Goal: Task Accomplishment & Management: Use online tool/utility

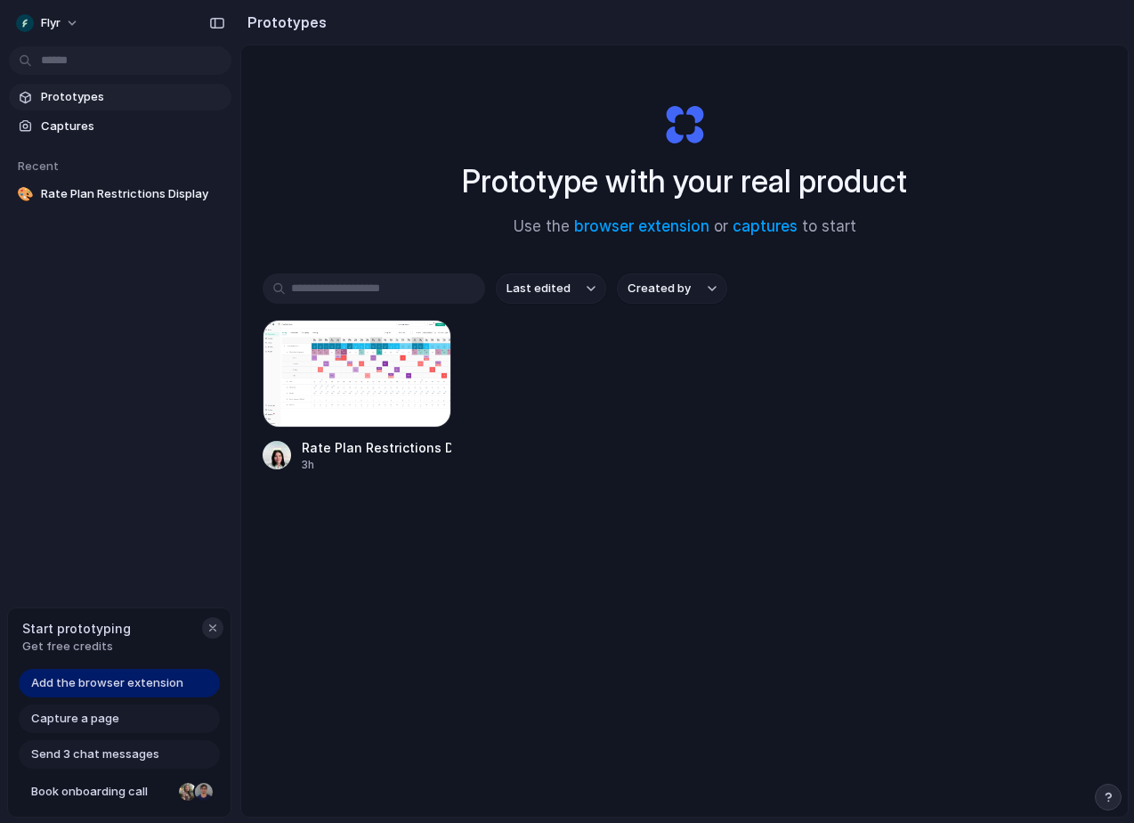
click at [218, 622] on div "button" at bounding box center [213, 628] width 14 height 14
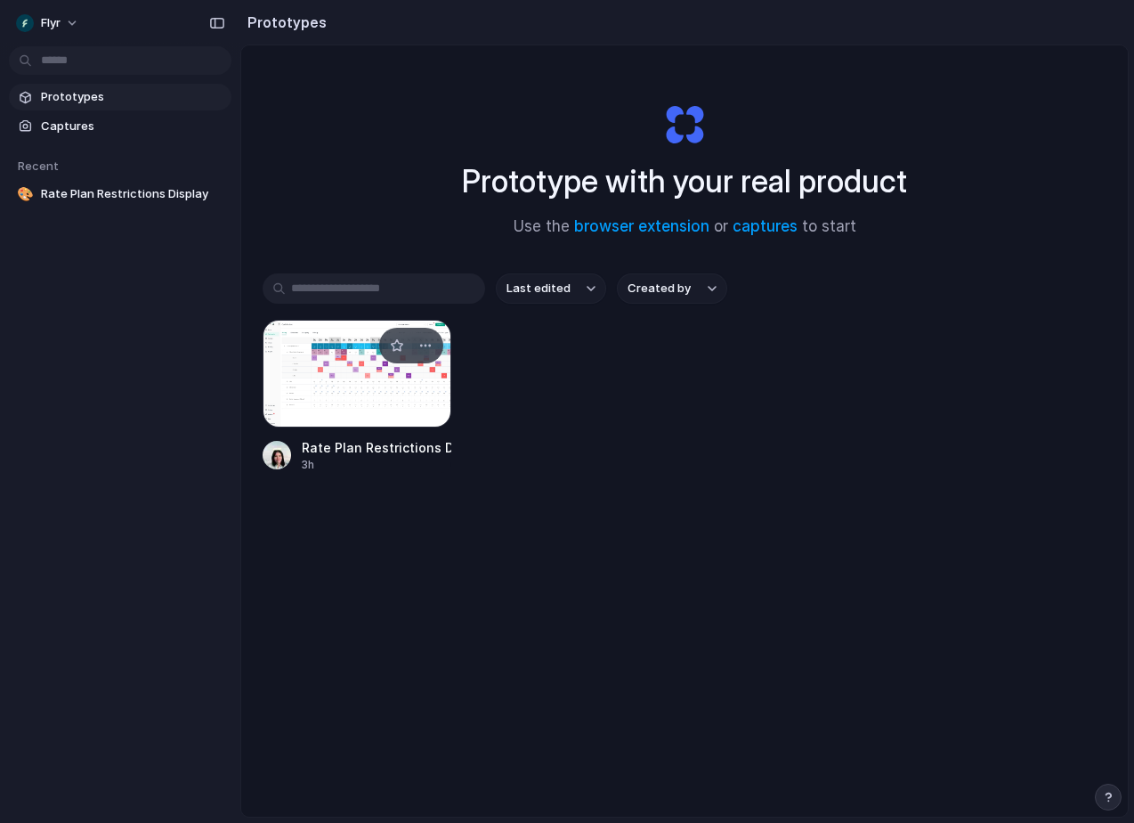
click at [354, 372] on div at bounding box center [357, 374] width 189 height 108
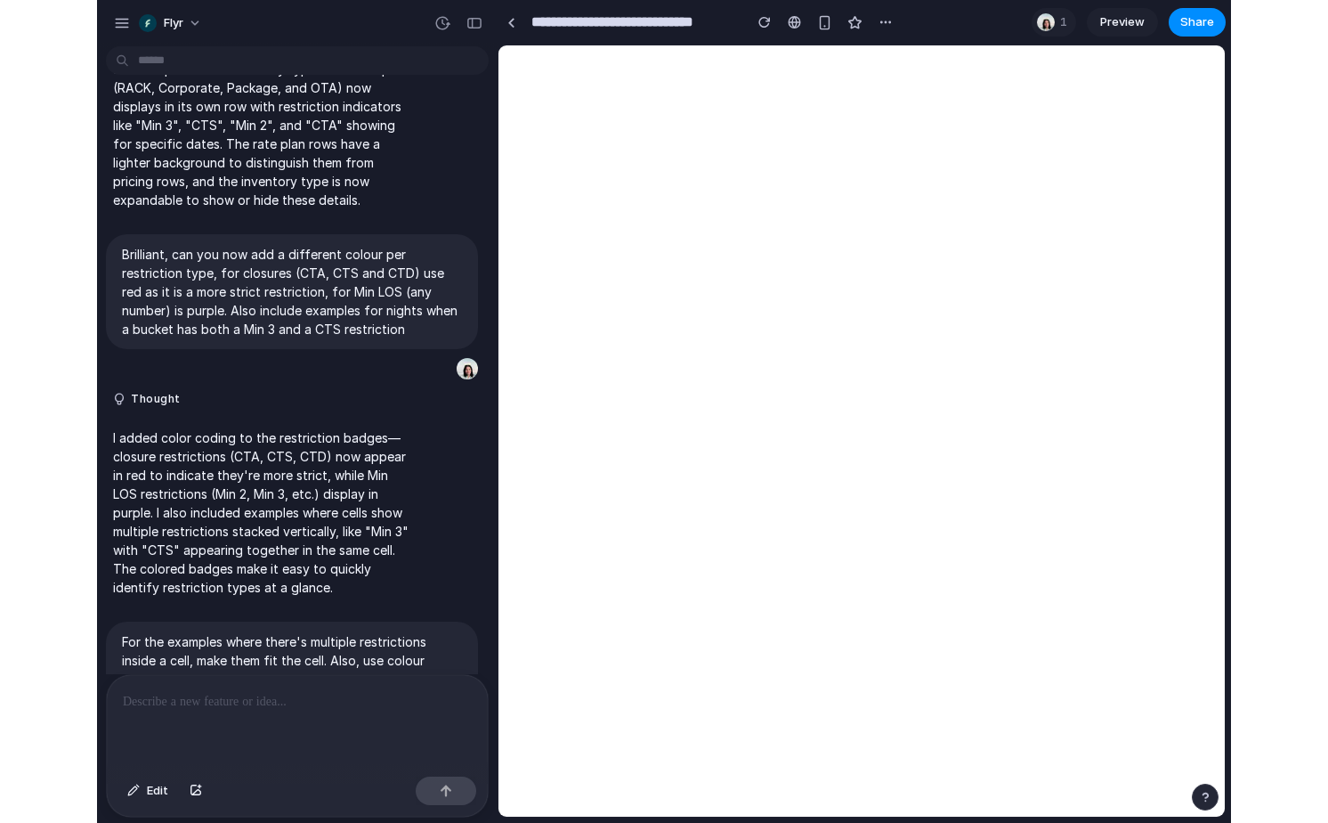
scroll to position [550, 0]
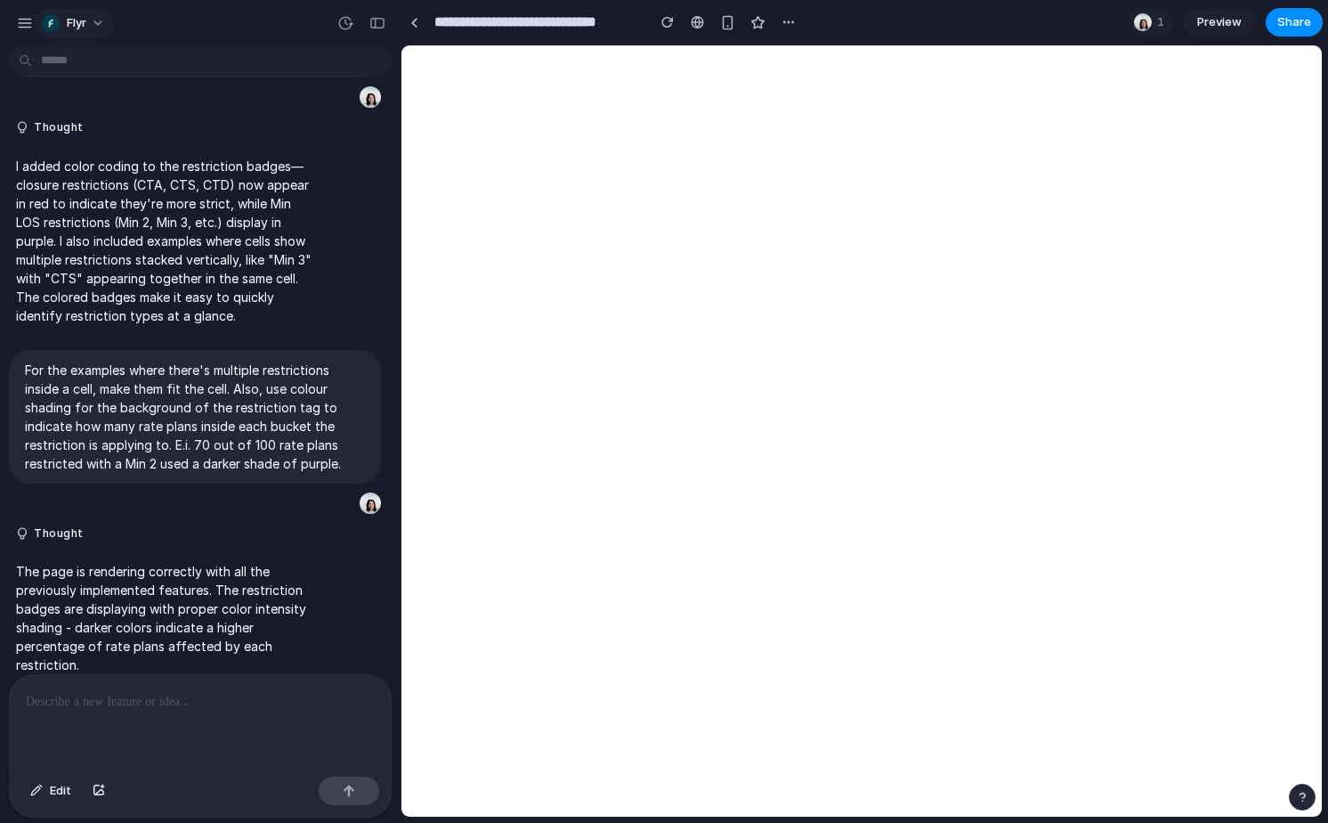
click at [50, 23] on div "button" at bounding box center [51, 23] width 18 height 18
click at [94, 68] on span "Settings" at bounding box center [91, 63] width 49 height 18
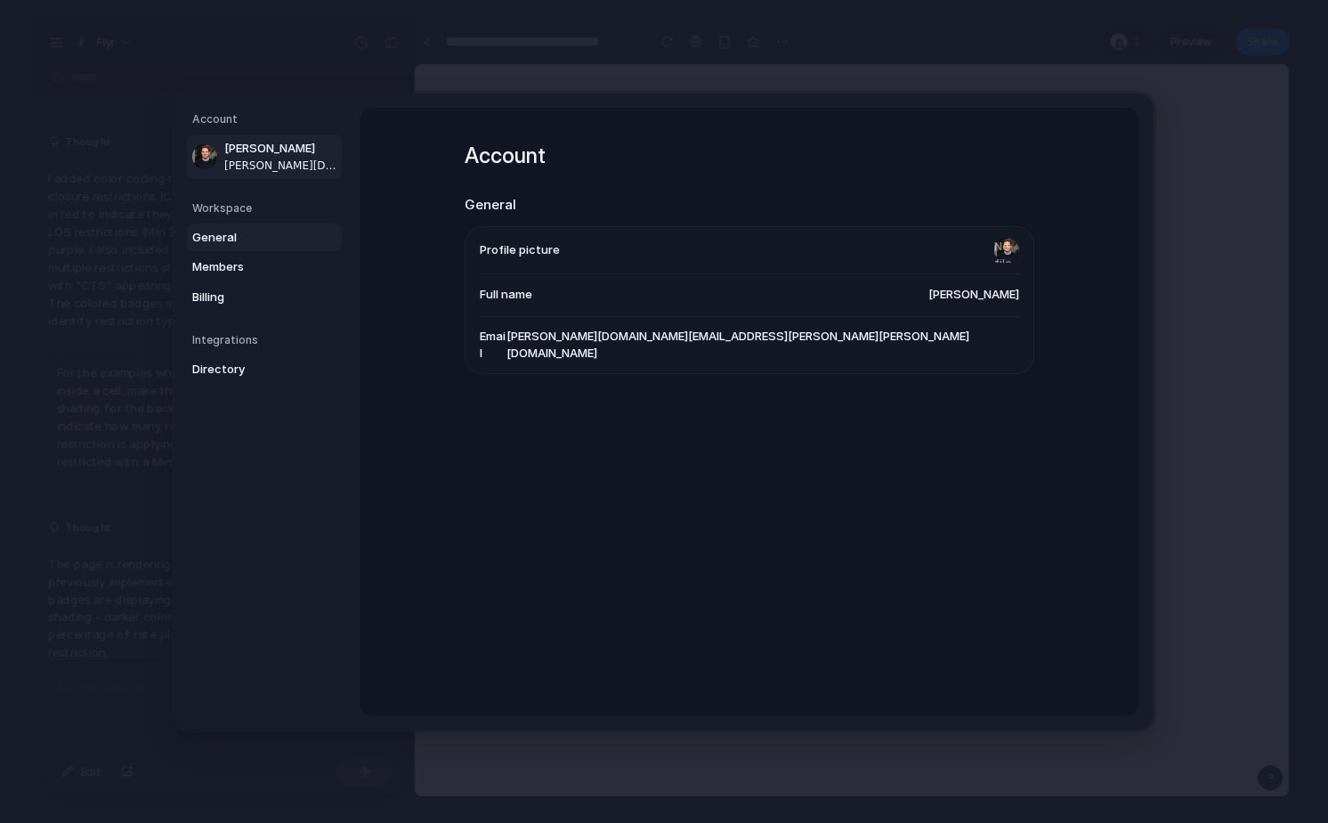
click at [238, 245] on span "General" at bounding box center [249, 237] width 114 height 18
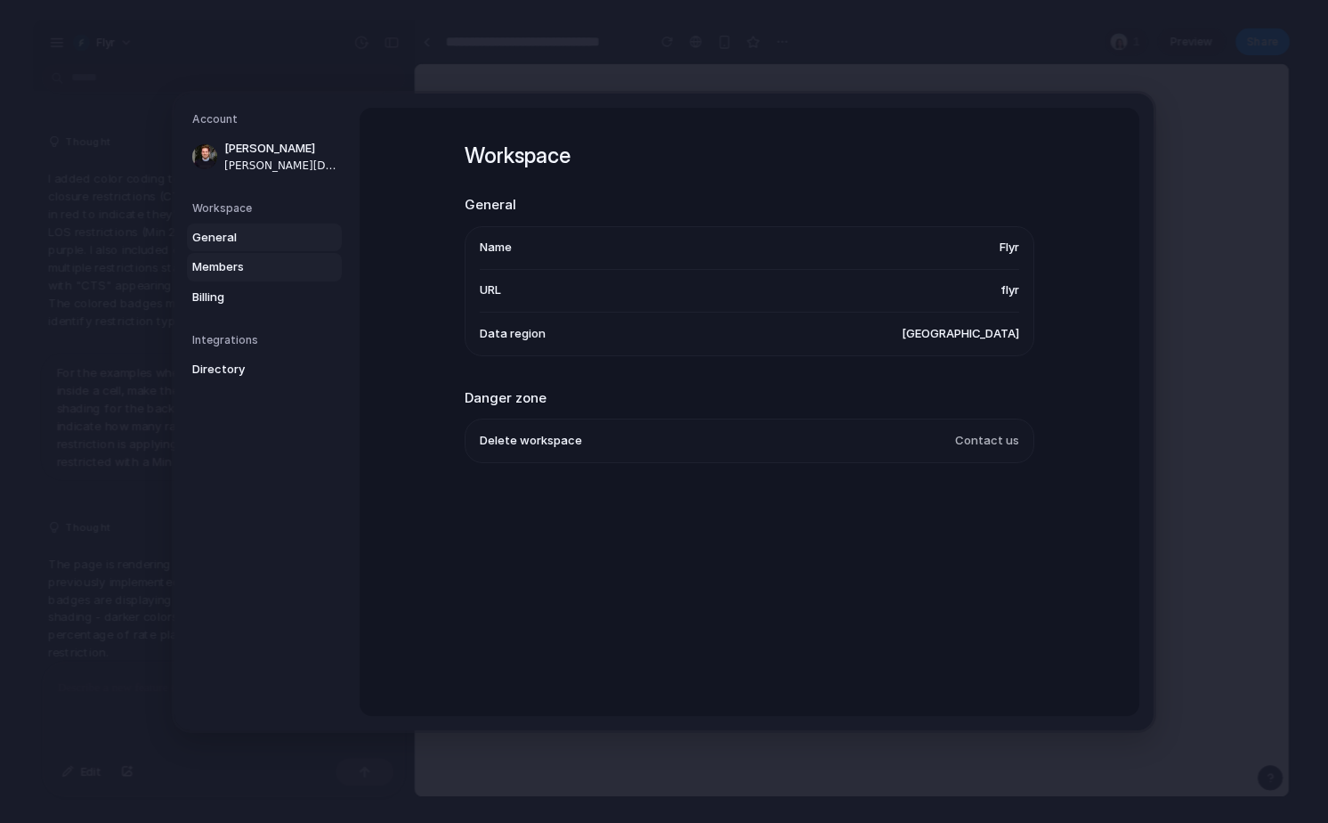
click at [239, 256] on link "Members" at bounding box center [264, 267] width 155 height 28
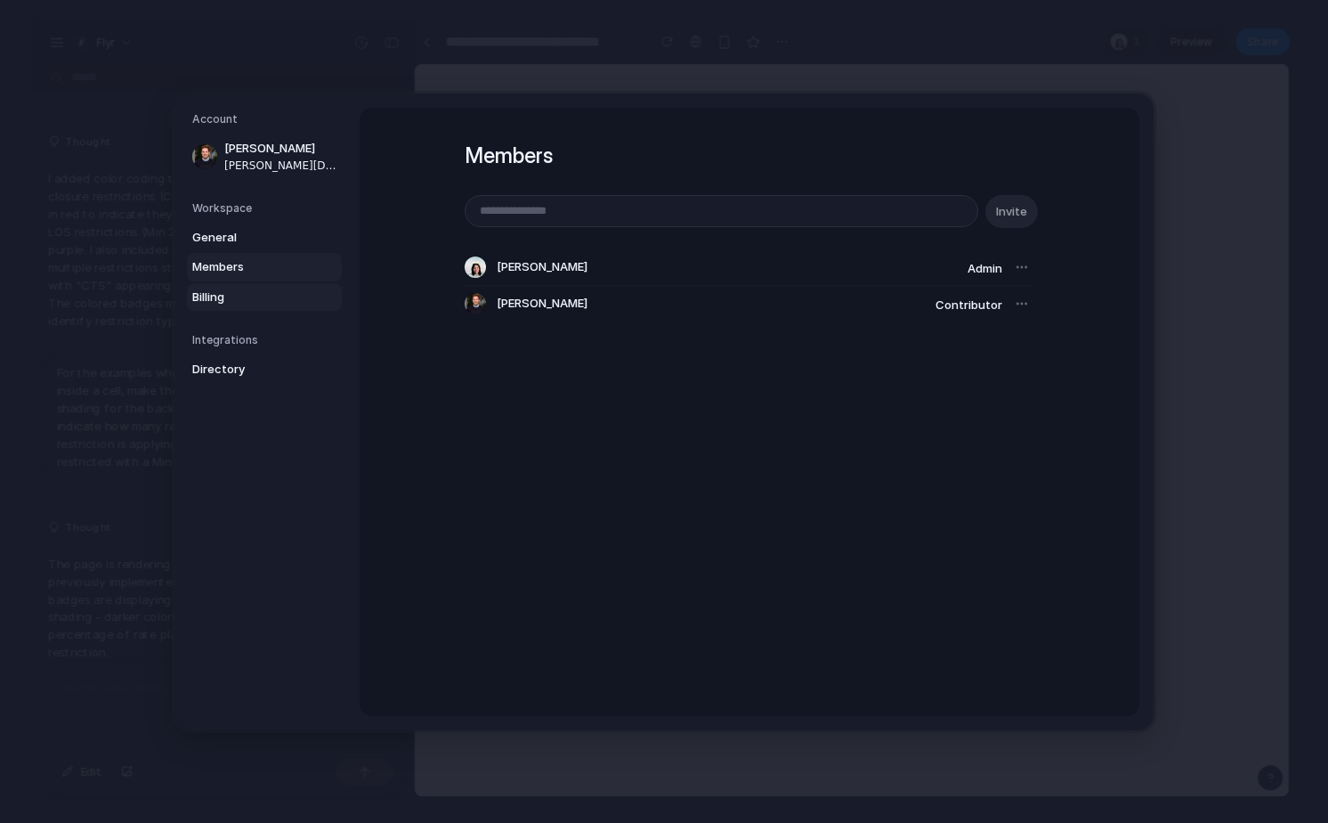
click at [229, 293] on span "Billing" at bounding box center [249, 297] width 114 height 18
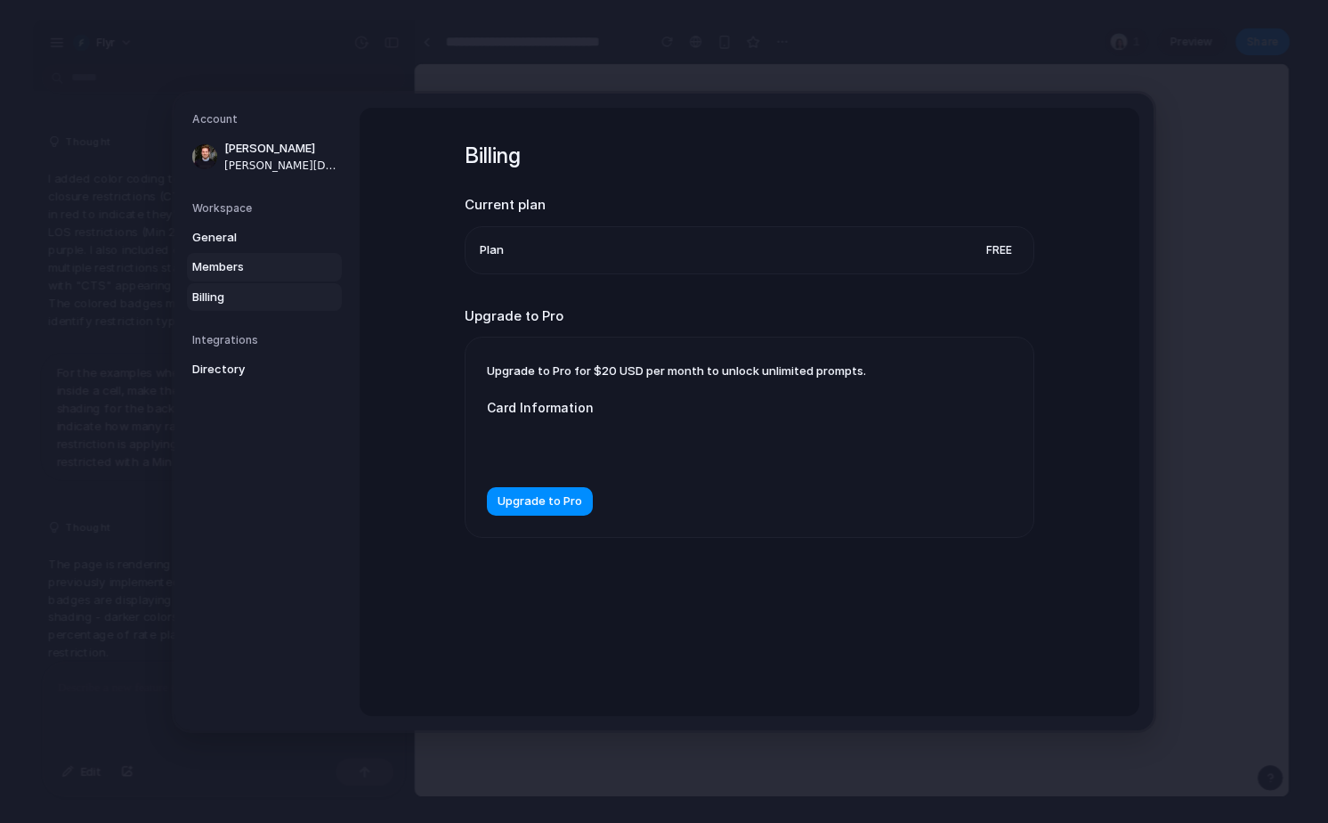
click at [230, 258] on span "Members" at bounding box center [249, 267] width 114 height 18
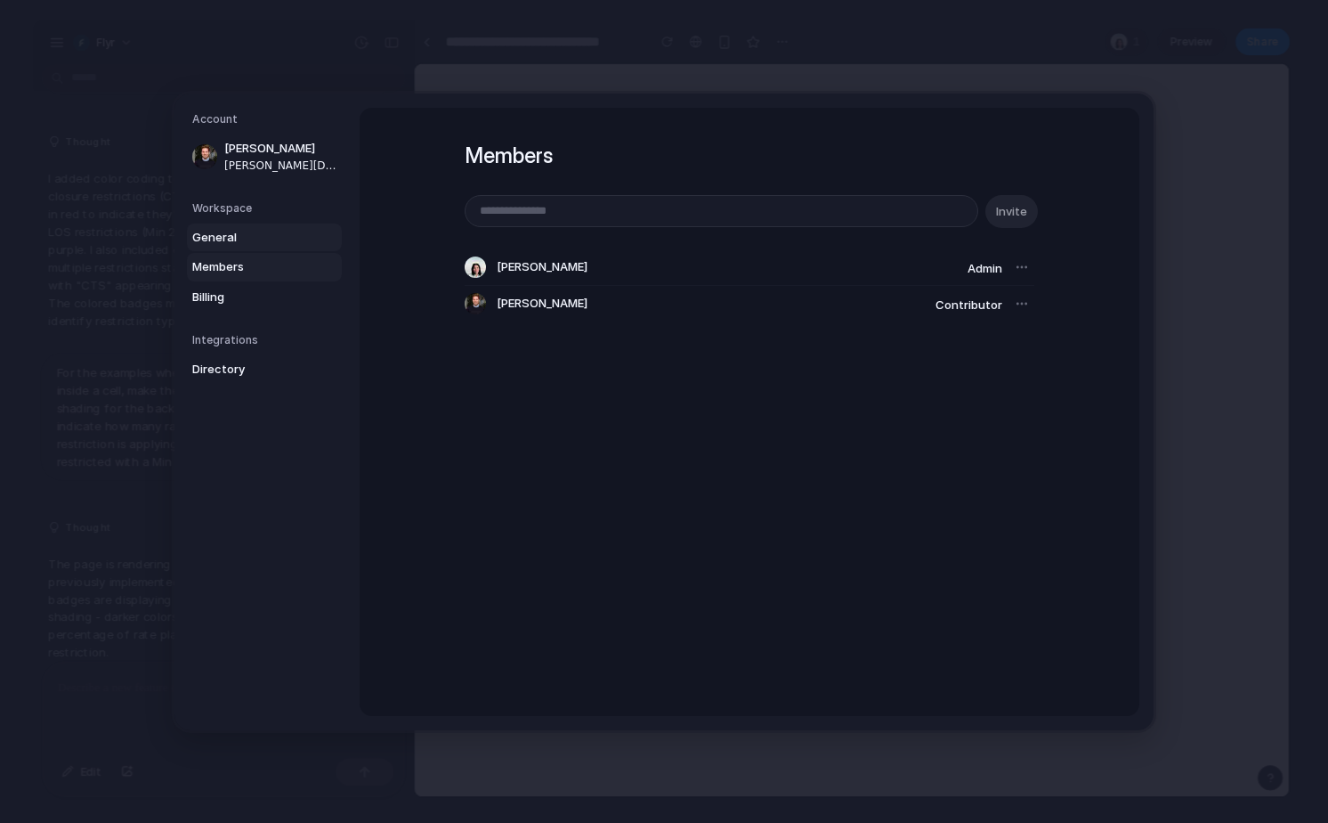
click at [240, 231] on span "General" at bounding box center [249, 237] width 114 height 18
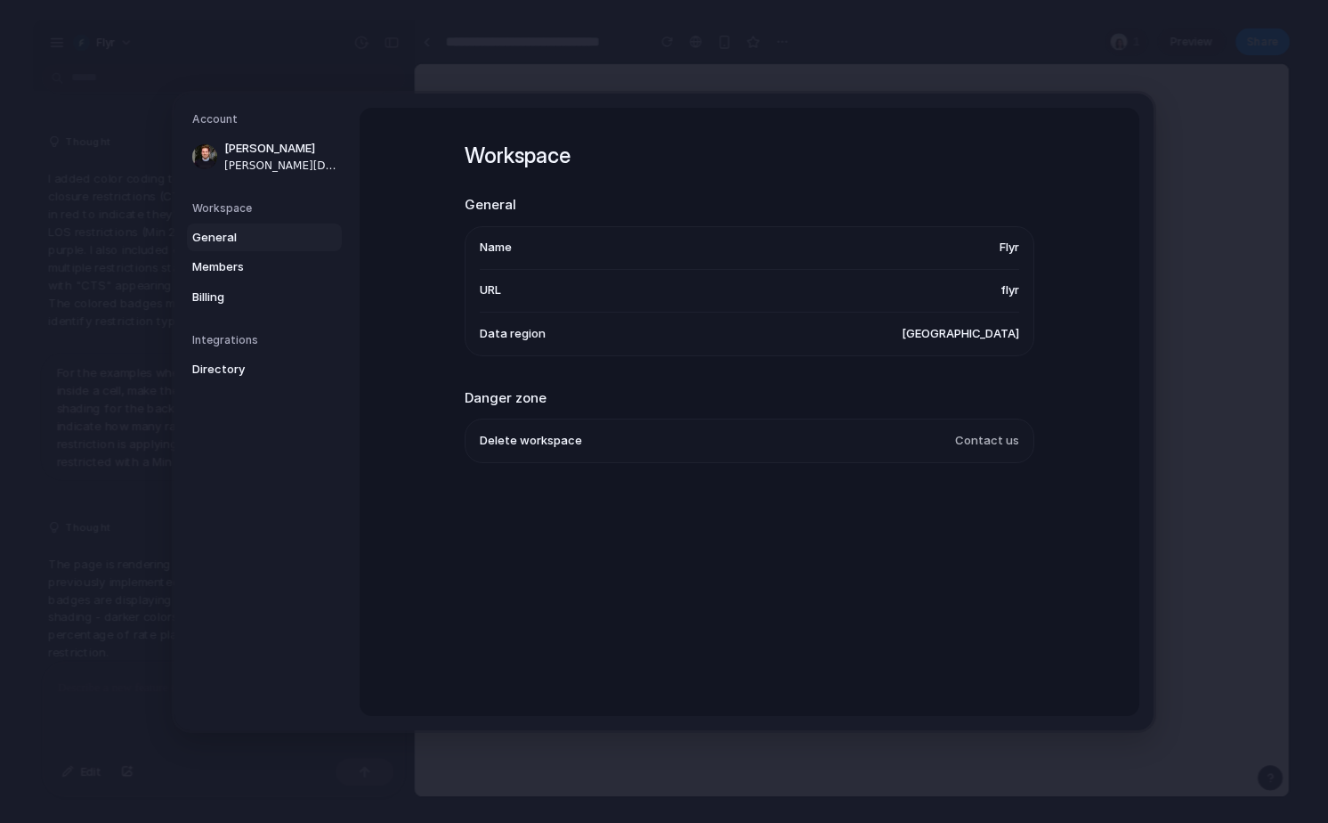
click at [655, 251] on li "Name Flyr" at bounding box center [750, 247] width 540 height 43
click at [992, 247] on li "Name Flyr" at bounding box center [750, 247] width 540 height 43
click at [1002, 281] on span "flyr" at bounding box center [1010, 290] width 19 height 18
click at [1015, 293] on span "flyr" at bounding box center [1010, 290] width 19 height 18
click at [225, 294] on span "Billing" at bounding box center [249, 297] width 114 height 18
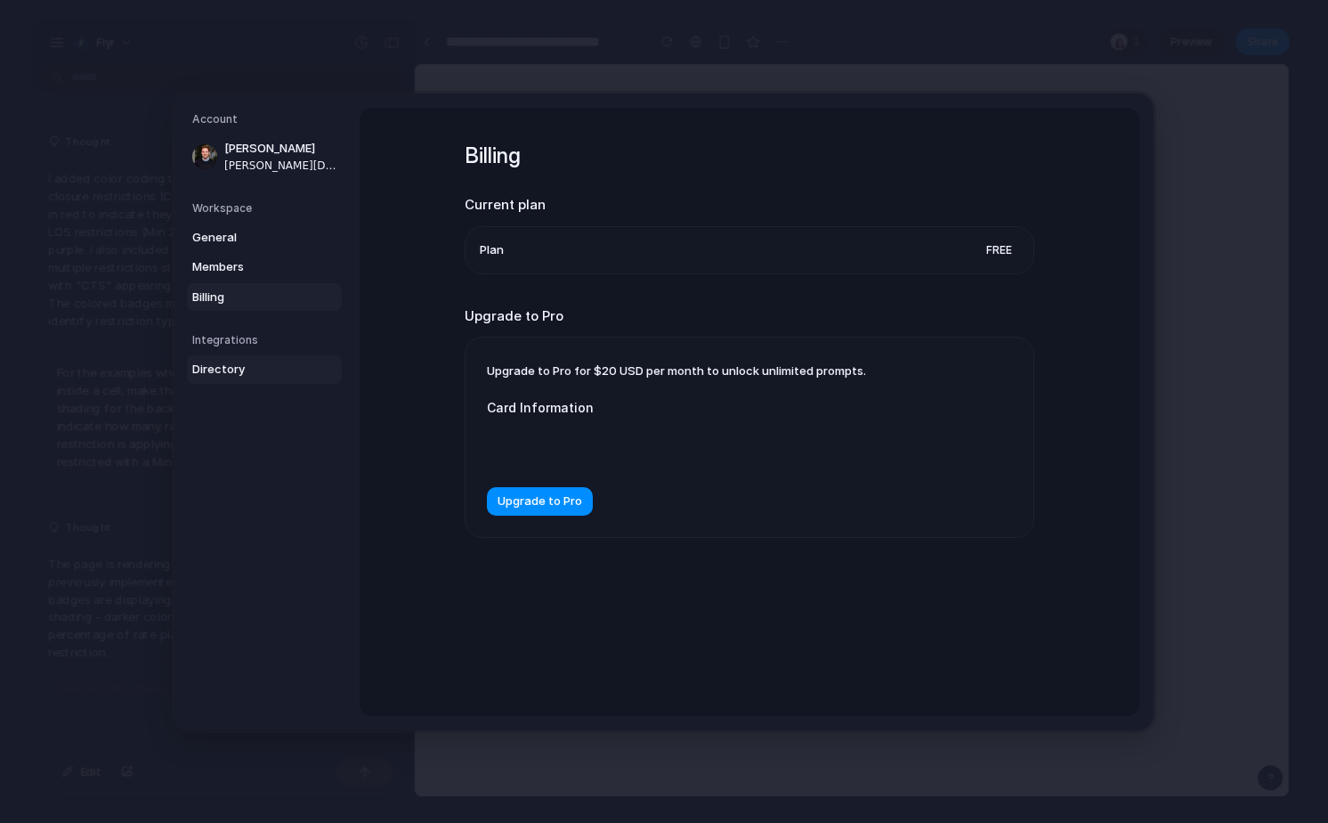
click at [223, 365] on span "Directory" at bounding box center [249, 370] width 114 height 18
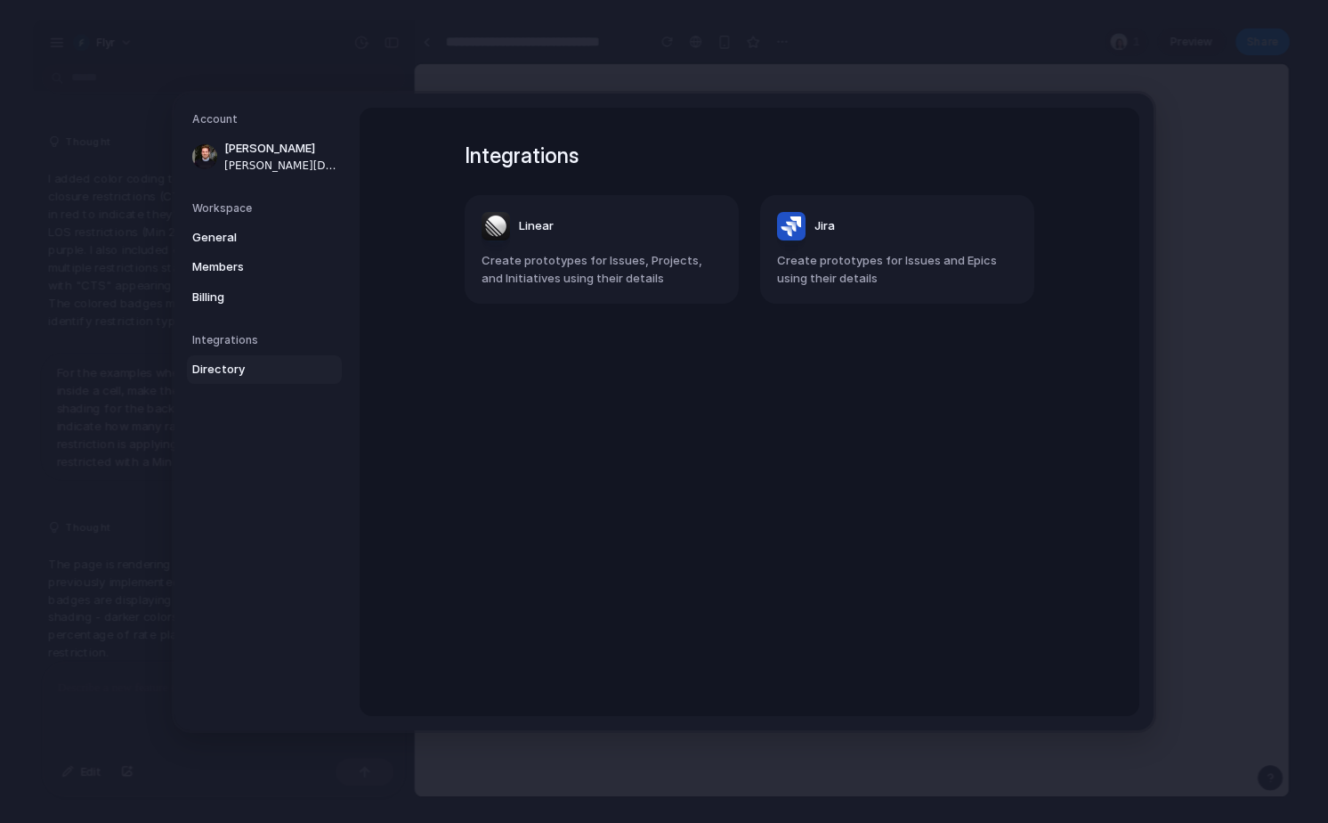
click at [498, 258] on span "Create prototypes for Issues, Projects, and Initiatives using their details" at bounding box center [602, 269] width 240 height 35
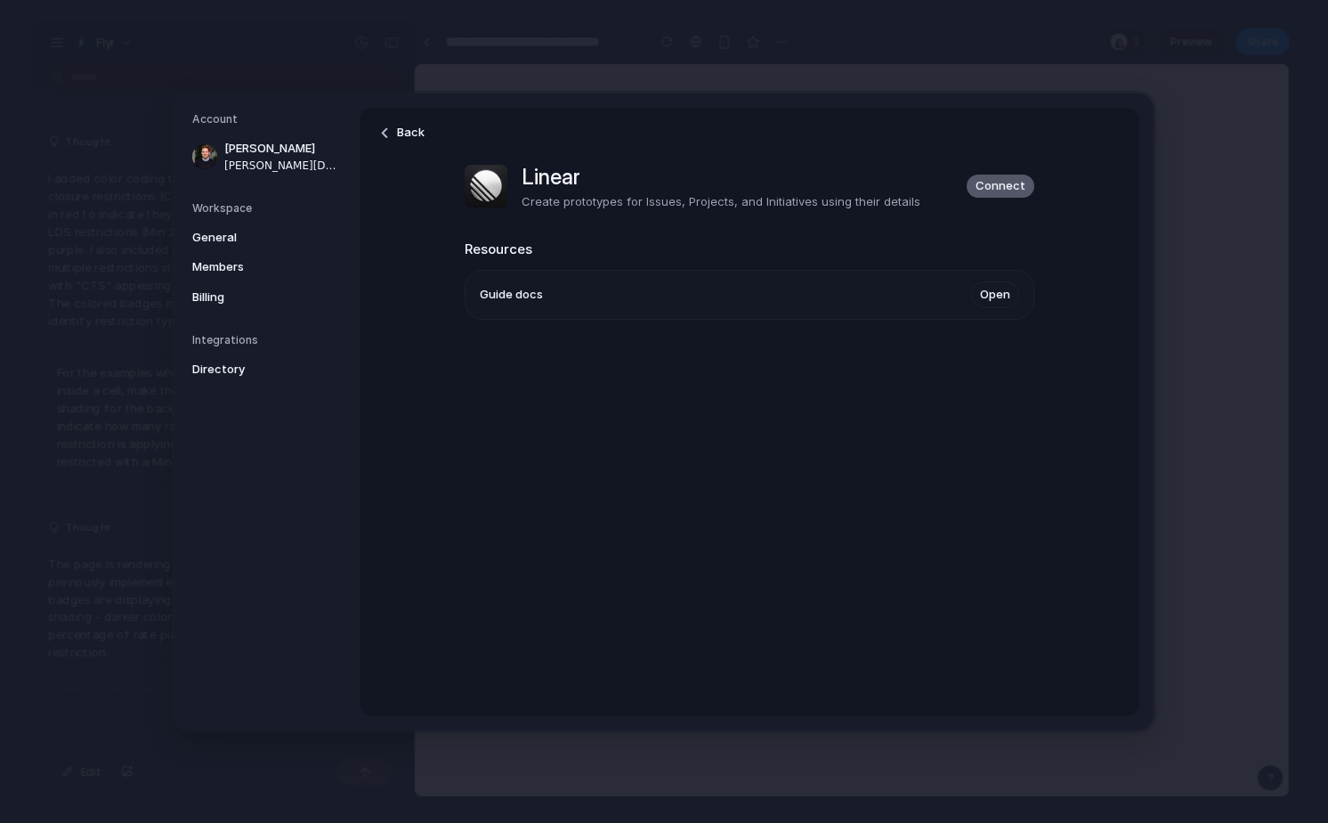
click at [1013, 187] on span "Connect" at bounding box center [1001, 186] width 50 height 18
click at [634, 436] on div "Back Linear Create prototypes for Issues, Projects, and Initiatives using their…" at bounding box center [750, 412] width 780 height 608
